Goal: Check status: Check status

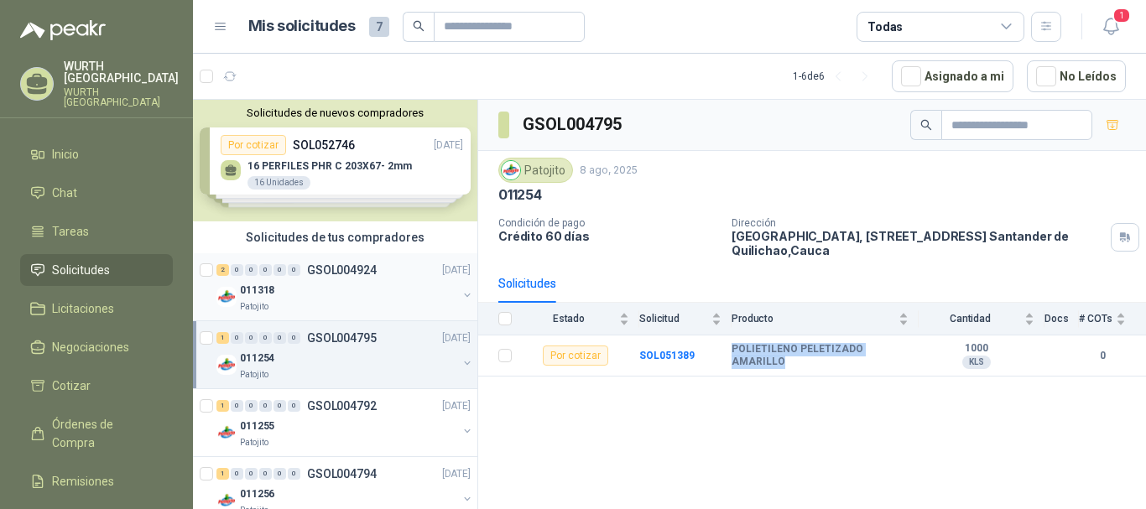
click at [340, 267] on p "GSOL004924" at bounding box center [342, 270] width 70 height 12
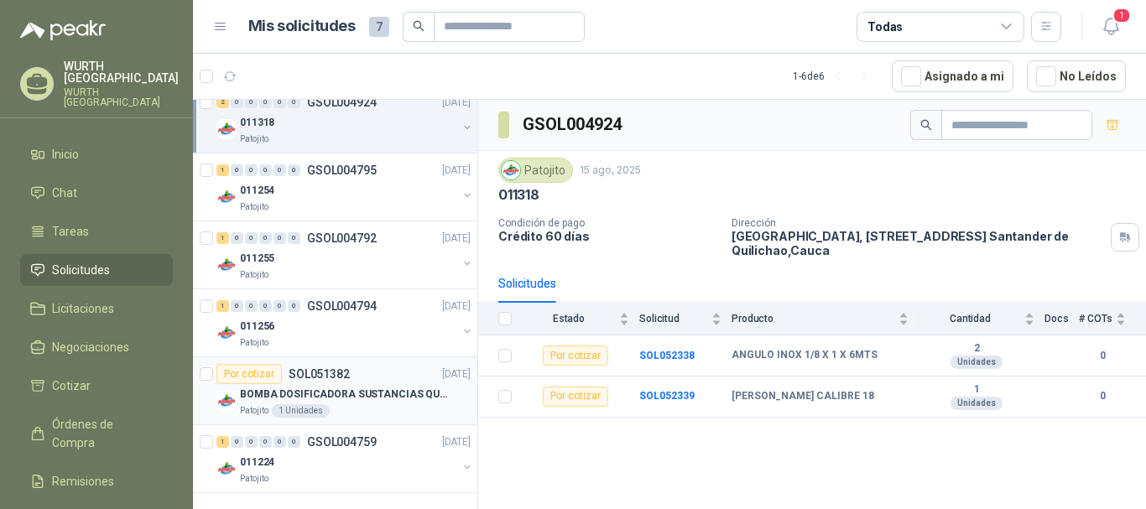
scroll to position [169, 0]
click at [365, 402] on div "BOMBA DOSIFICADORA SUSTANCIAS QUIMICAS" at bounding box center [355, 393] width 231 height 20
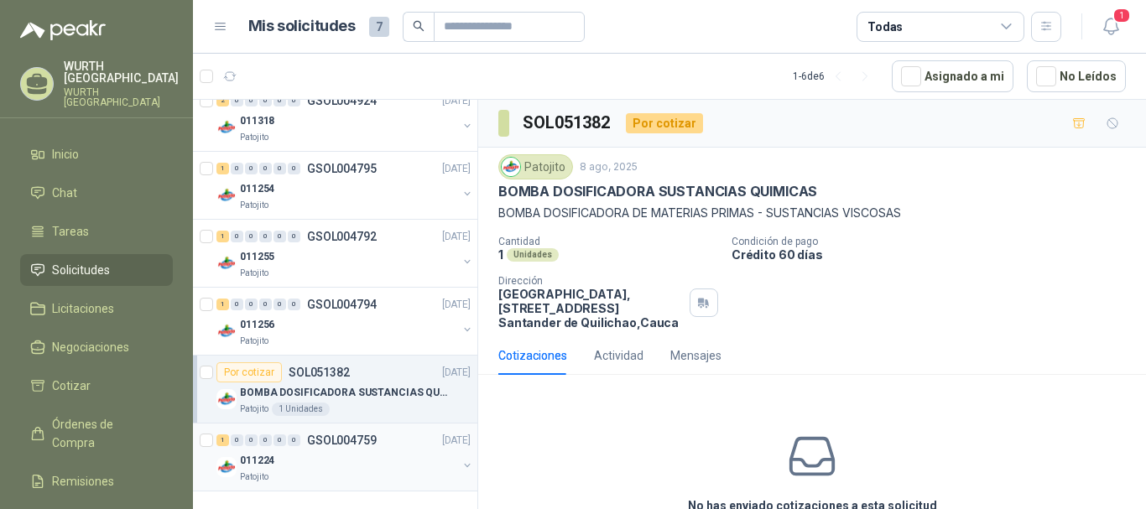
click at [313, 440] on p "GSOL004759" at bounding box center [342, 441] width 70 height 12
